Goal: Check status: Check status

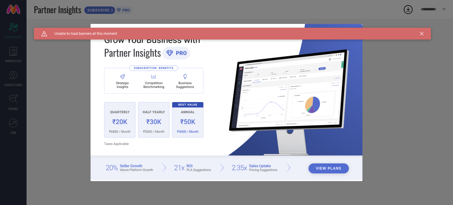
type input "All"
click at [425, 32] on div "Caution Created with Sketch. Unable to load banners at this moment" at bounding box center [232, 34] width 397 height 12
click at [422, 33] on icon at bounding box center [422, 34] width 4 height 4
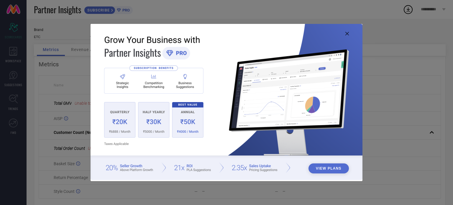
click at [346, 35] on img at bounding box center [227, 102] width 272 height 156
click at [347, 33] on icon at bounding box center [348, 34] width 4 height 4
